Goal: Task Accomplishment & Management: Use online tool/utility

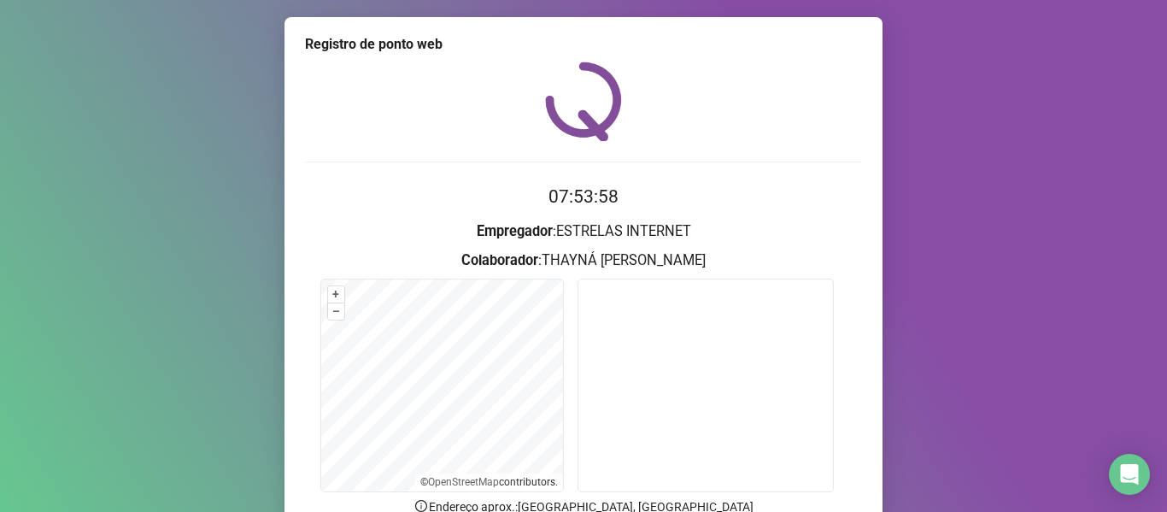
scroll to position [155, 0]
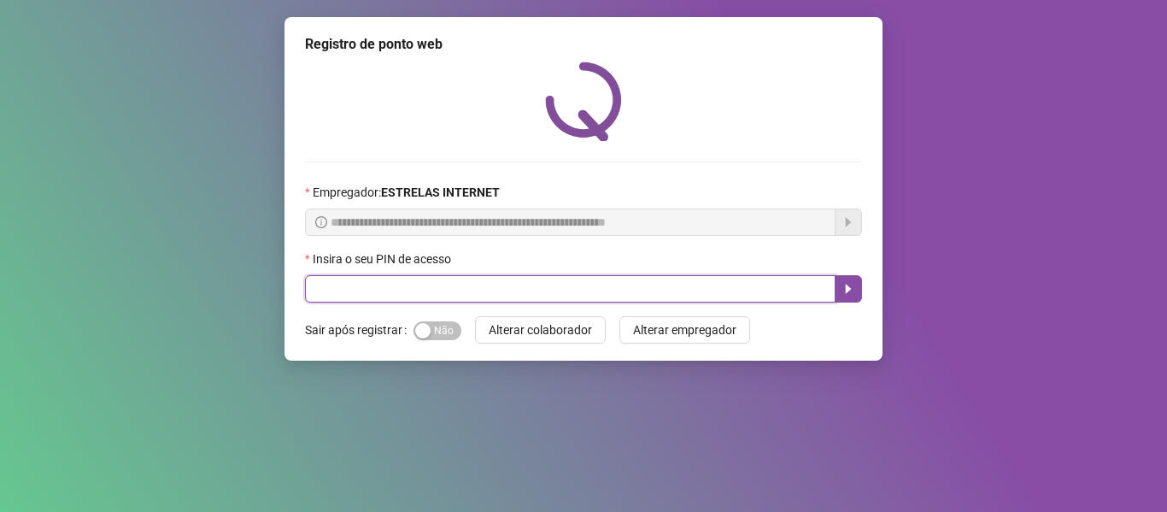
click at [637, 280] on input "text" at bounding box center [570, 288] width 530 height 27
type input "*****"
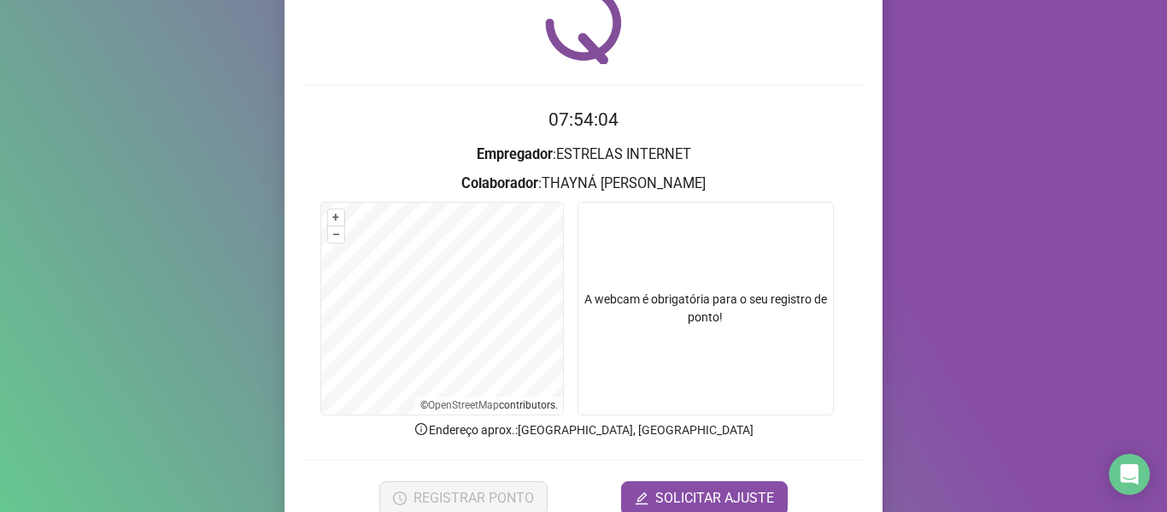
scroll to position [155, 0]
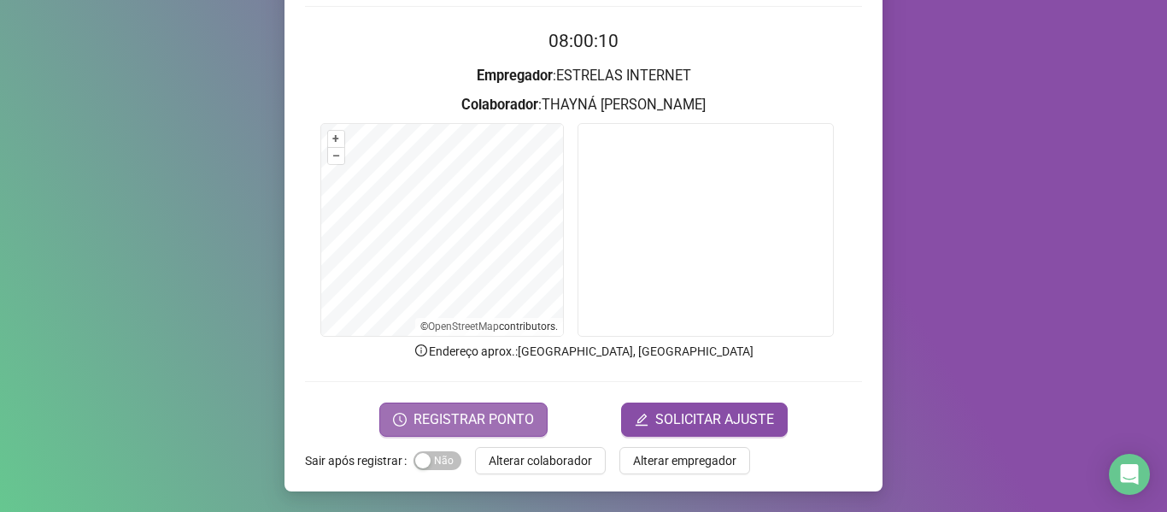
click at [427, 417] on span "REGISTRAR PONTO" at bounding box center [473, 419] width 120 height 20
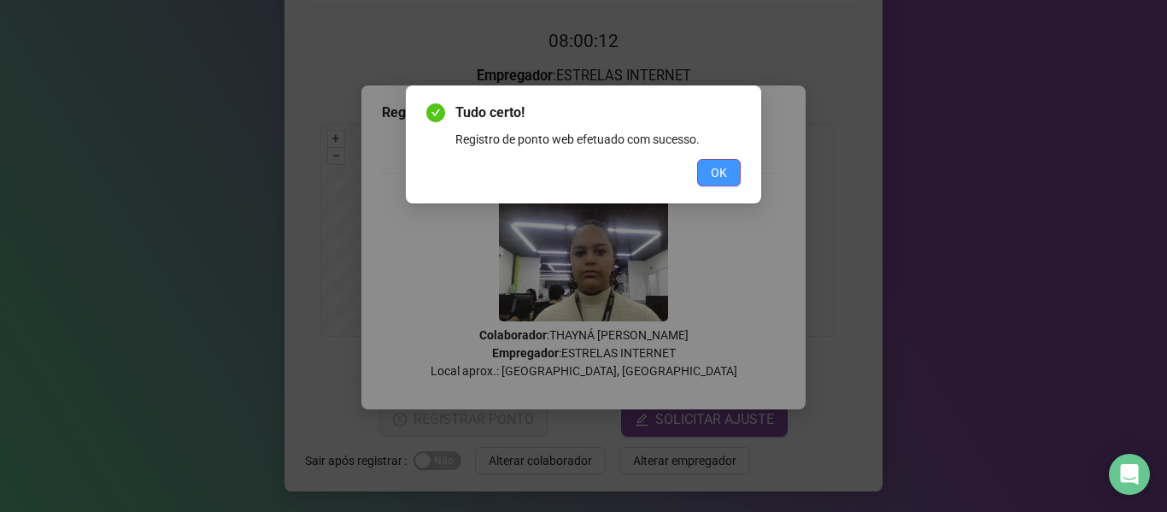
click at [729, 179] on button "OK" at bounding box center [719, 172] width 44 height 27
